Goal: Check status: Check status

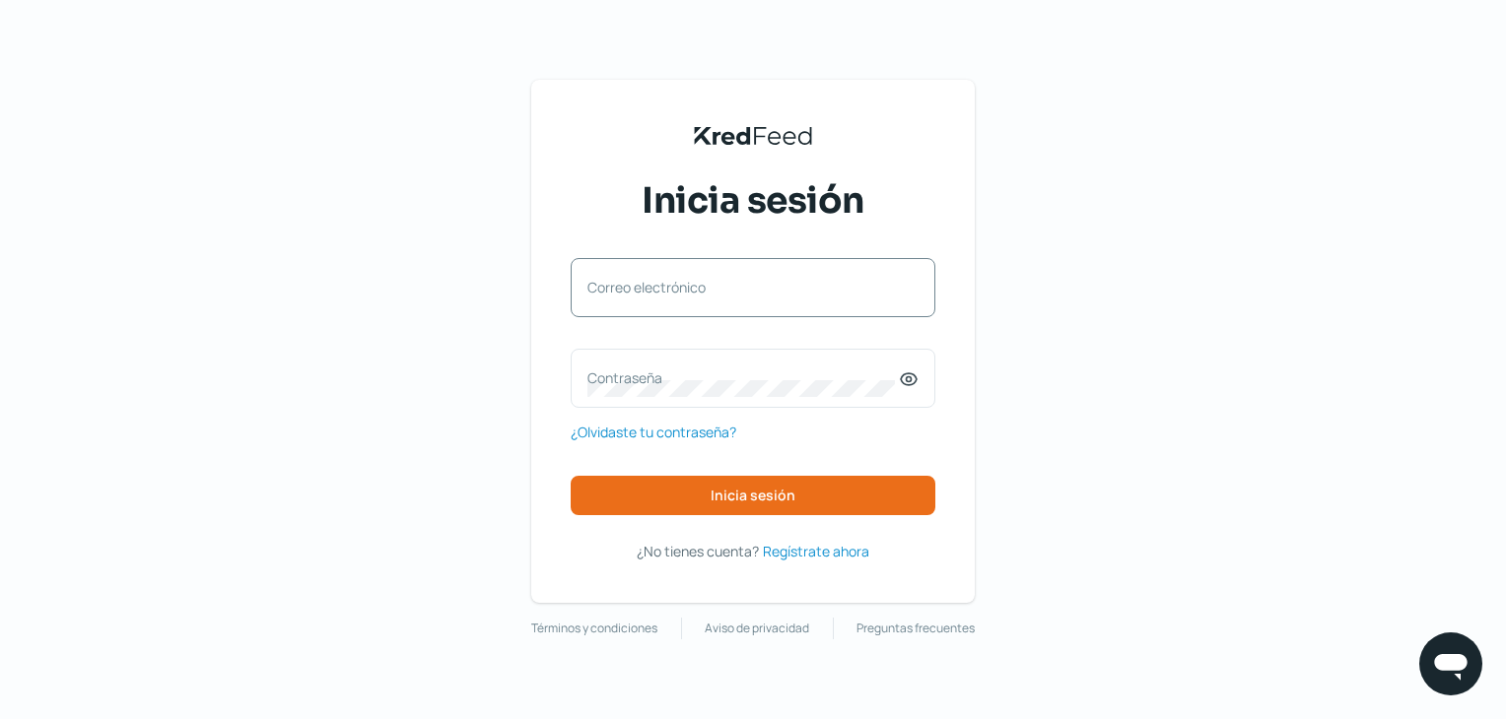
click at [691, 293] on label "Correo electrónico" at bounding box center [742, 287] width 311 height 19
click at [691, 293] on input "Correo electrónico" at bounding box center [752, 298] width 331 height 18
type input "[EMAIL_ADDRESS][DOMAIN_NAME]"
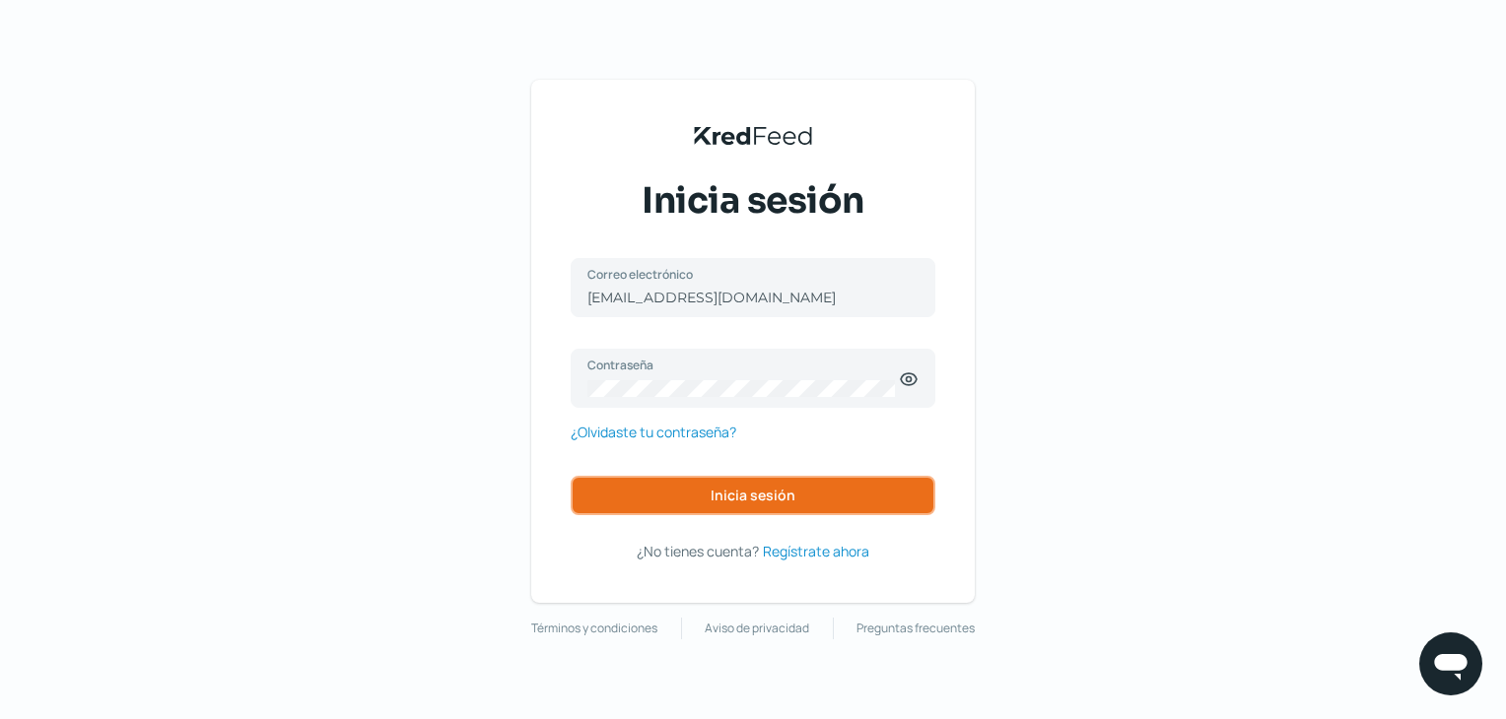
click at [737, 480] on button "Inicia sesión" at bounding box center [753, 495] width 365 height 39
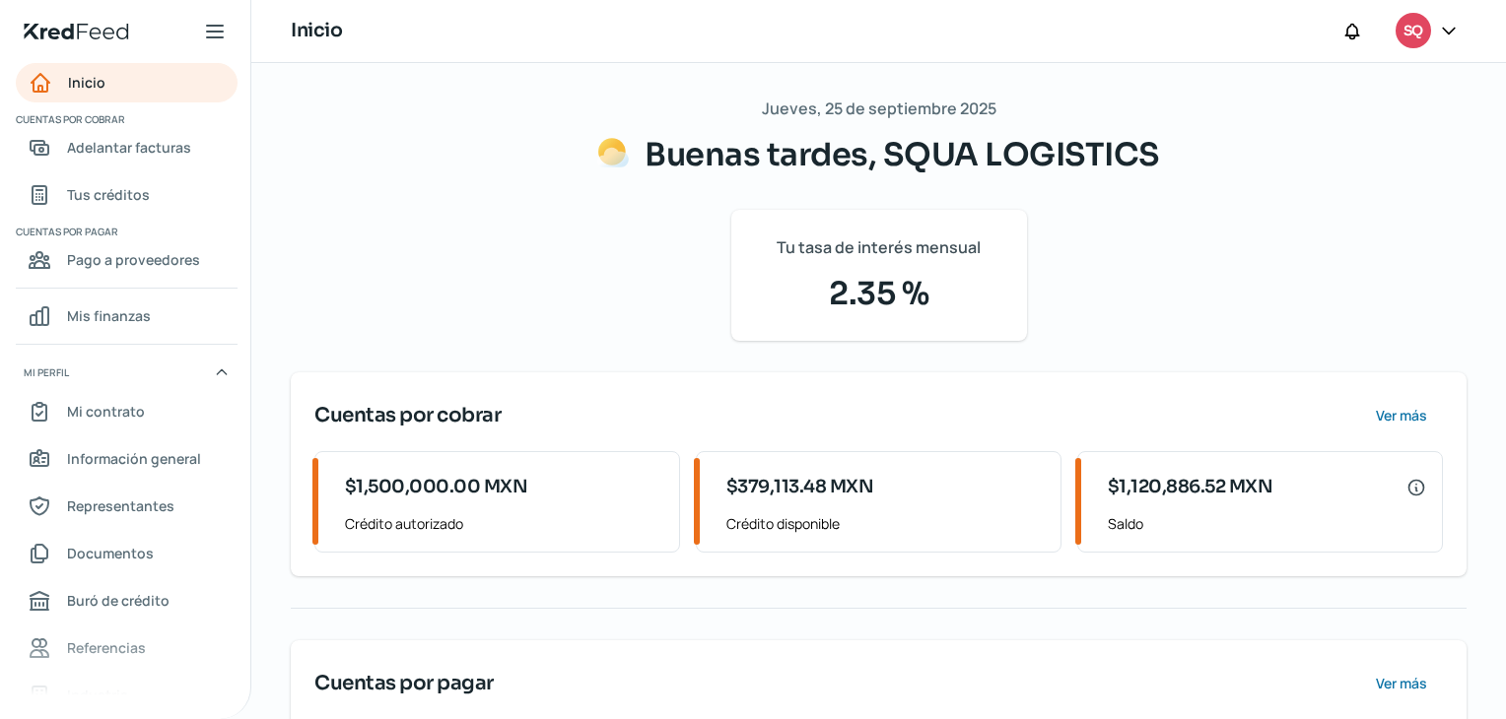
scroll to position [155, 0]
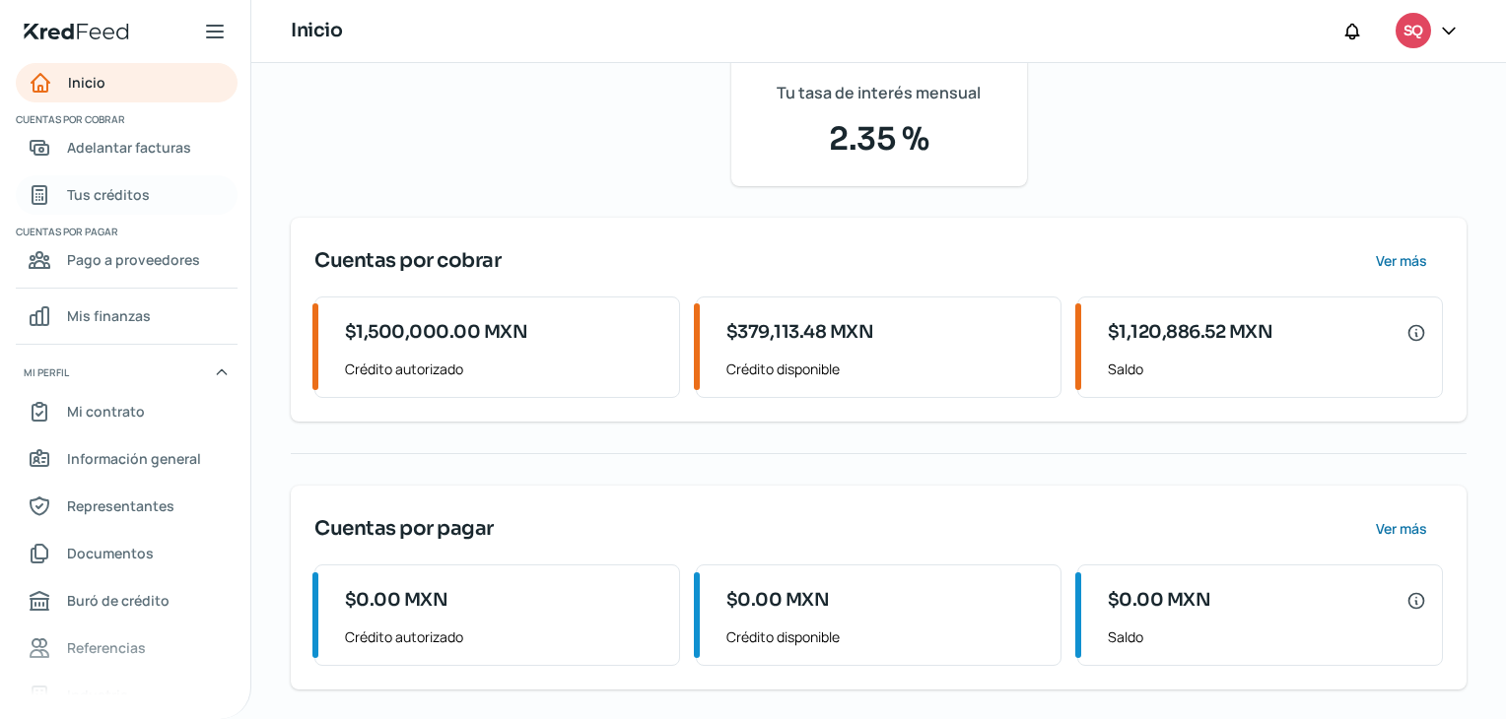
click at [131, 189] on span "Tus créditos" at bounding box center [108, 194] width 83 height 25
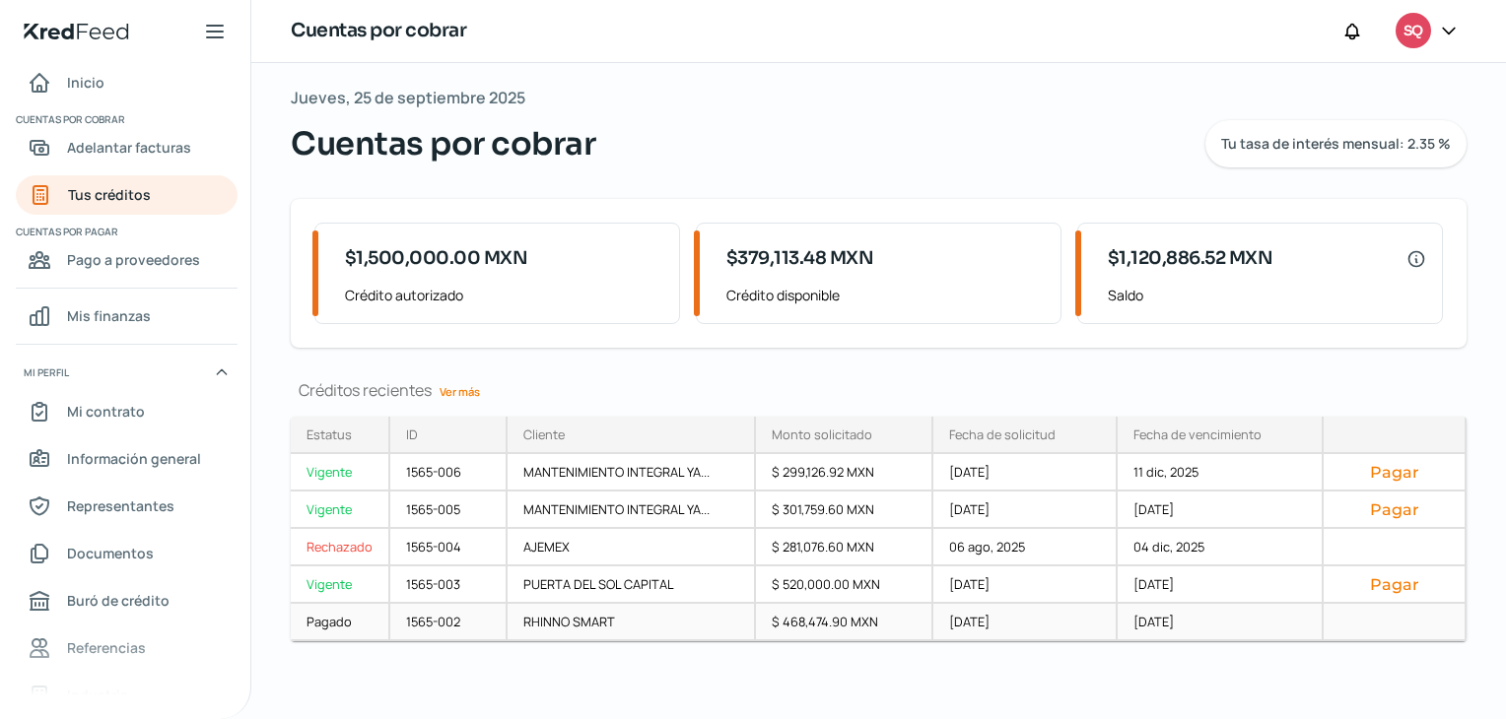
click at [406, 614] on div "1565-002" at bounding box center [448, 622] width 117 height 37
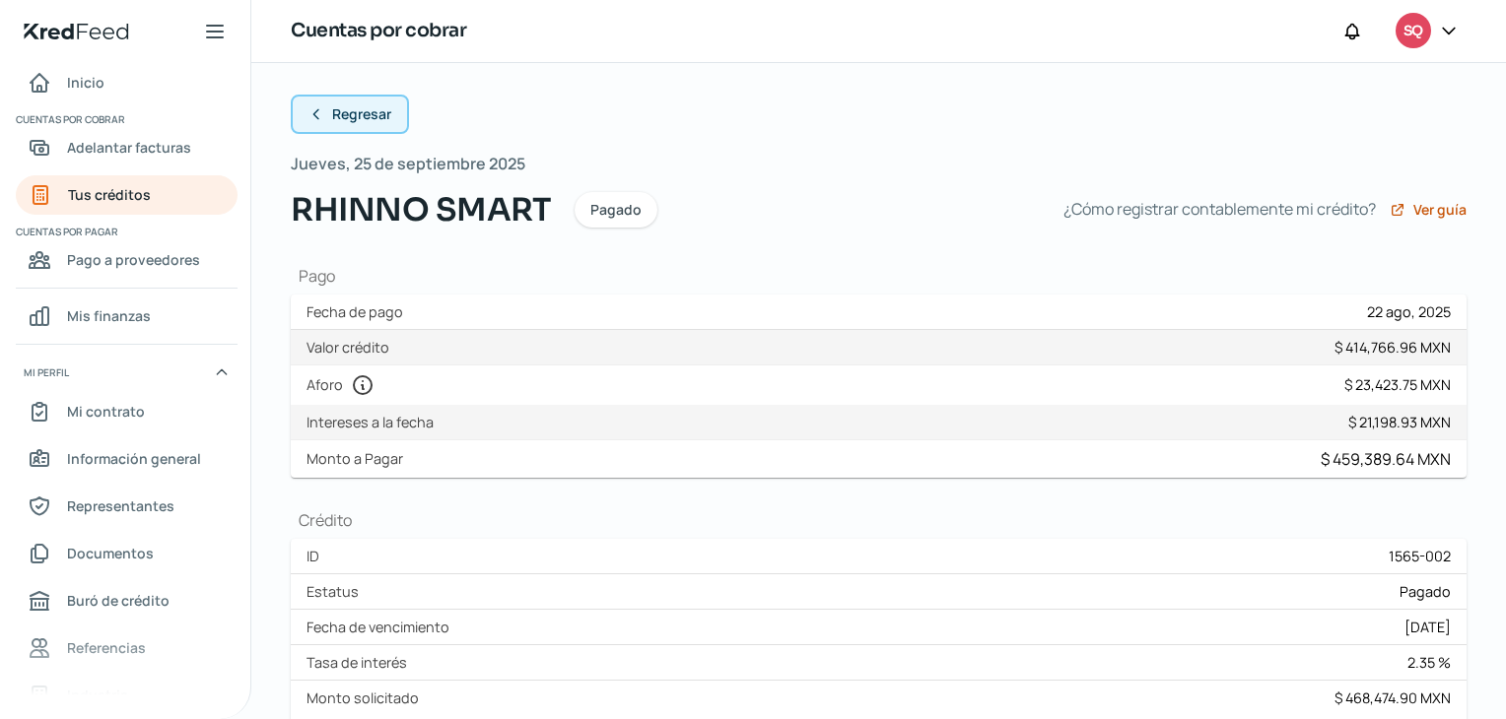
click at [364, 109] on span "Regresar" at bounding box center [361, 114] width 59 height 14
